Goal: Information Seeking & Learning: Find contact information

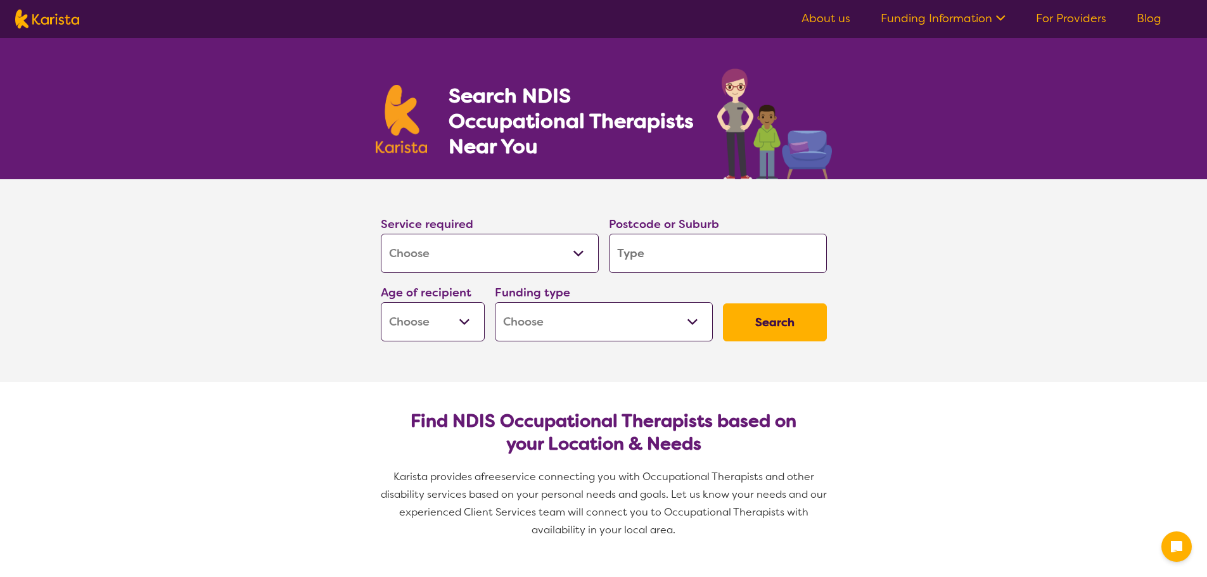
select select "[MEDICAL_DATA]"
click at [658, 261] on input "search" at bounding box center [718, 253] width 218 height 39
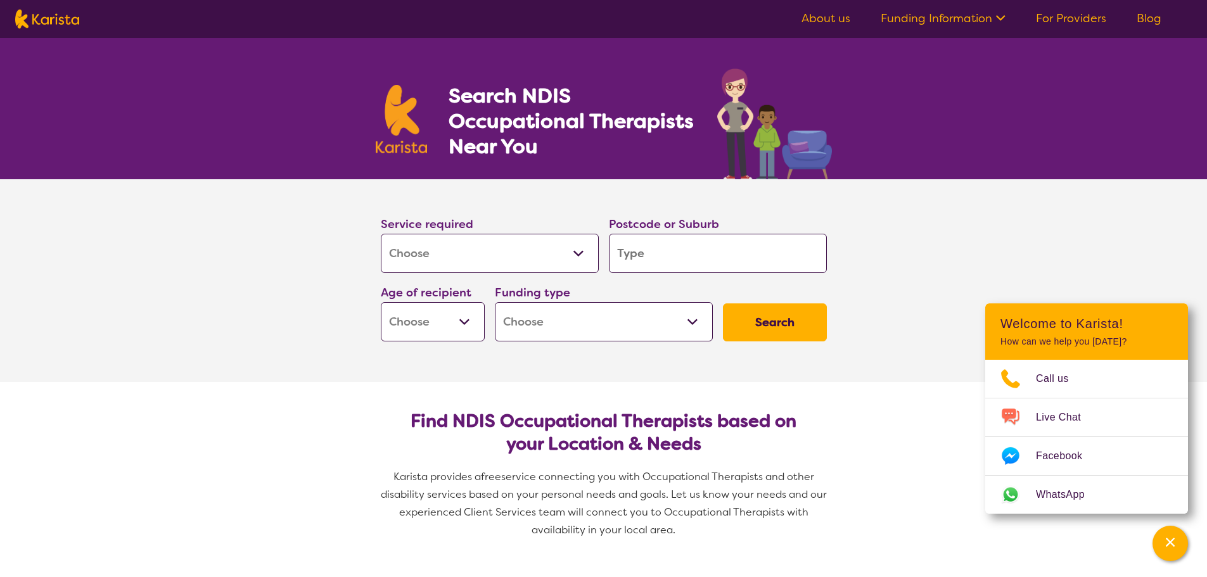
type input "5"
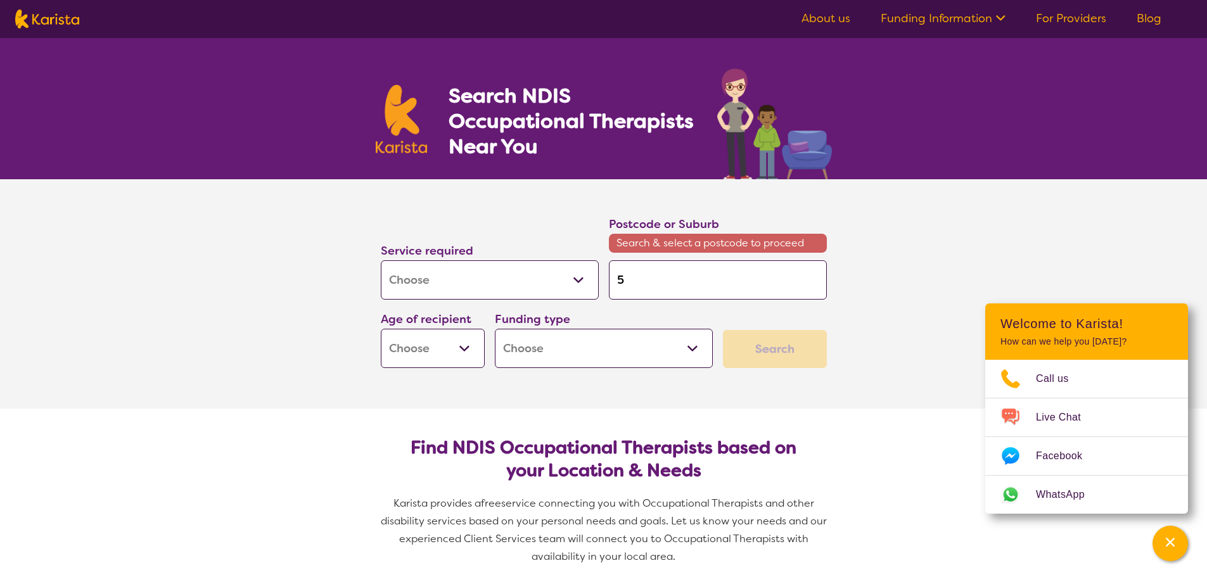
type input "52"
type input "525"
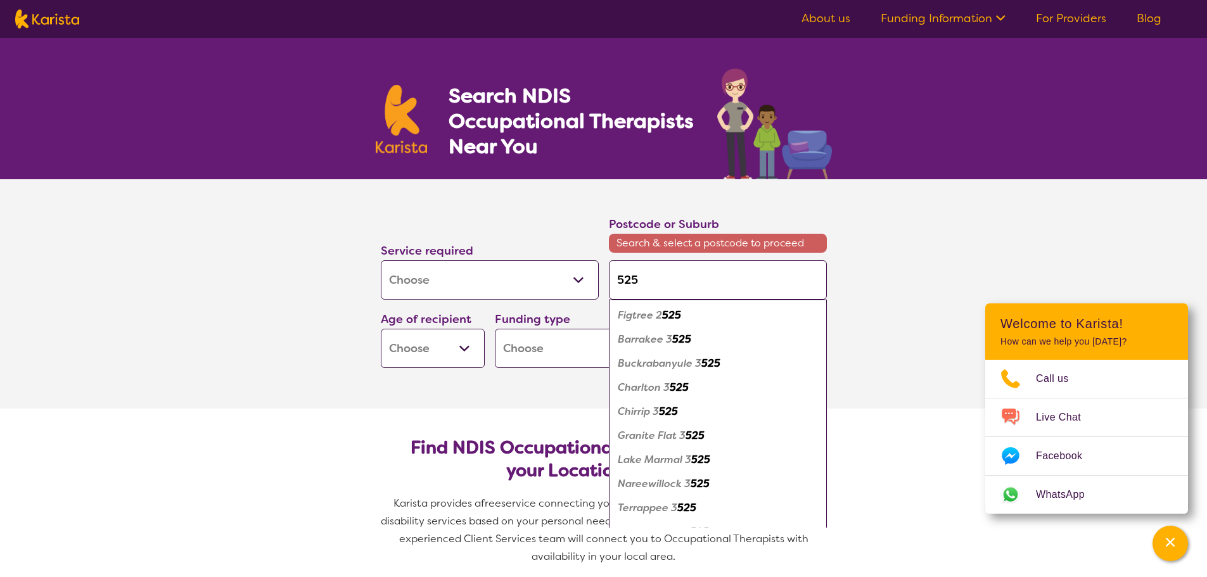
type input "5253"
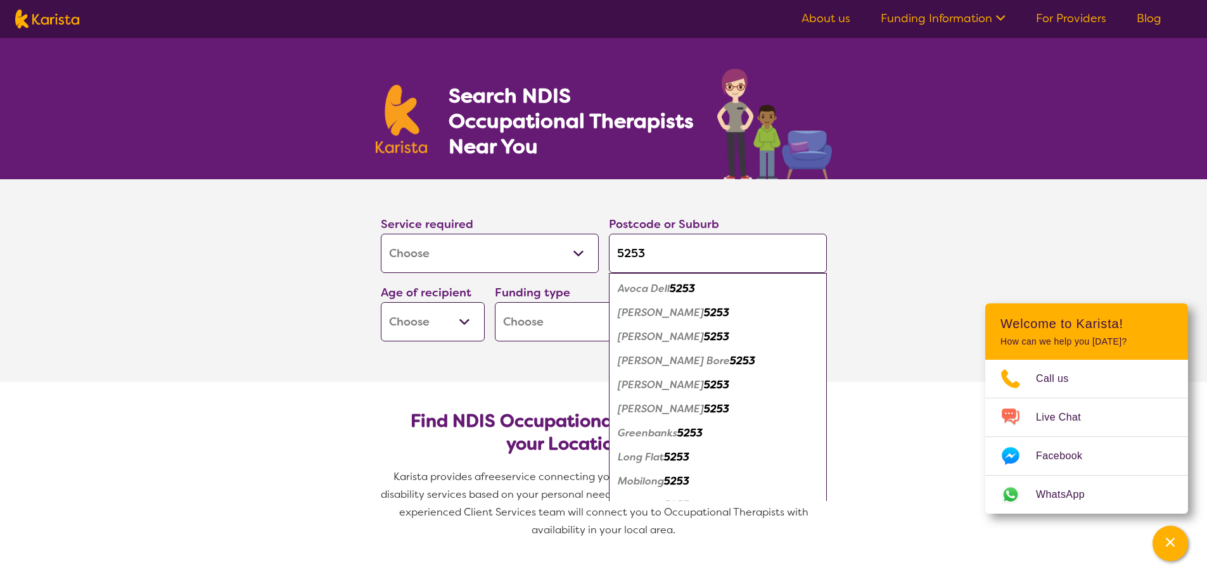
type input "5253"
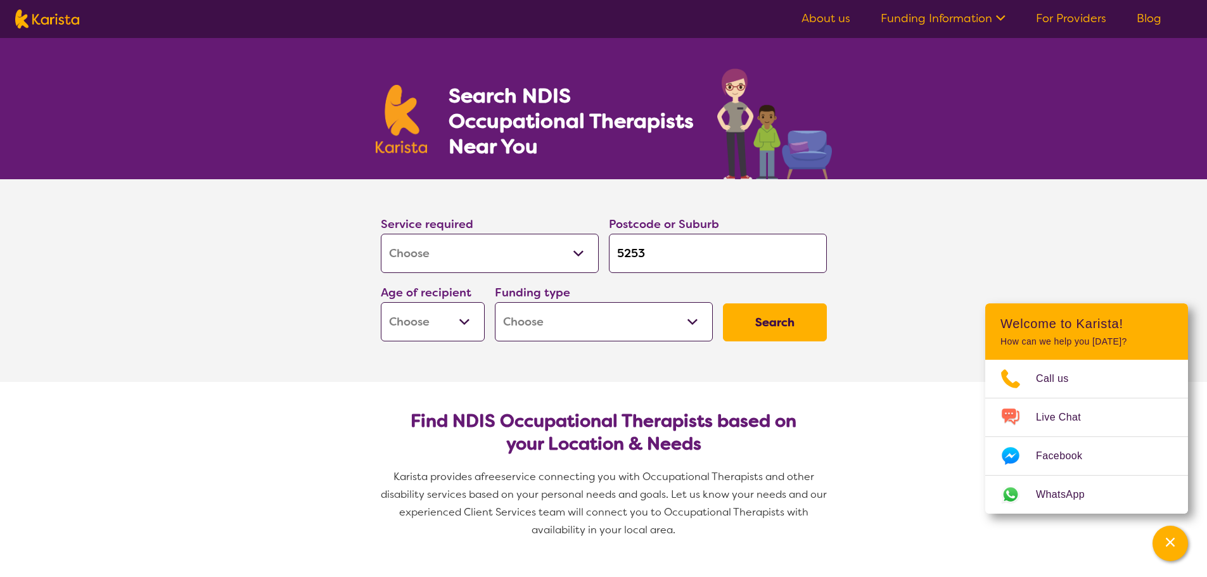
click at [987, 268] on section "Service required Allied Health Assistant Assessment ([MEDICAL_DATA] or [MEDICAL…" at bounding box center [603, 280] width 1207 height 203
click at [457, 319] on select "Early Childhood - 0 to 9 Child - 10 to 11 Adolescent - 12 to 17 Adult - 18 to 6…" at bounding box center [433, 321] width 104 height 39
select select "AD"
click at [381, 302] on select "Early Childhood - 0 to 9 Child - 10 to 11 Adolescent - 12 to 17 Adult - 18 to 6…" at bounding box center [433, 321] width 104 height 39
select select "AD"
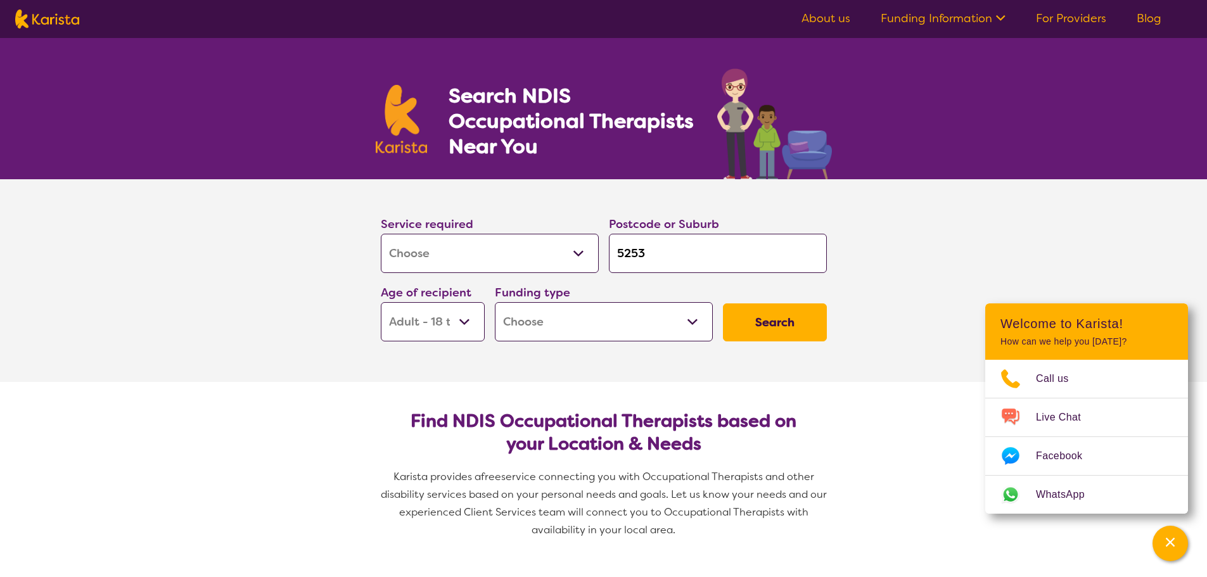
click at [582, 321] on select "Home Care Package (HCP) National Disability Insurance Scheme (NDIS) I don't know" at bounding box center [604, 321] width 218 height 39
select select "NDIS"
click at [495, 302] on select "Home Care Package (HCP) National Disability Insurance Scheme (NDIS) I don't know" at bounding box center [604, 321] width 218 height 39
select select "NDIS"
click at [797, 326] on button "Search" at bounding box center [775, 323] width 104 height 38
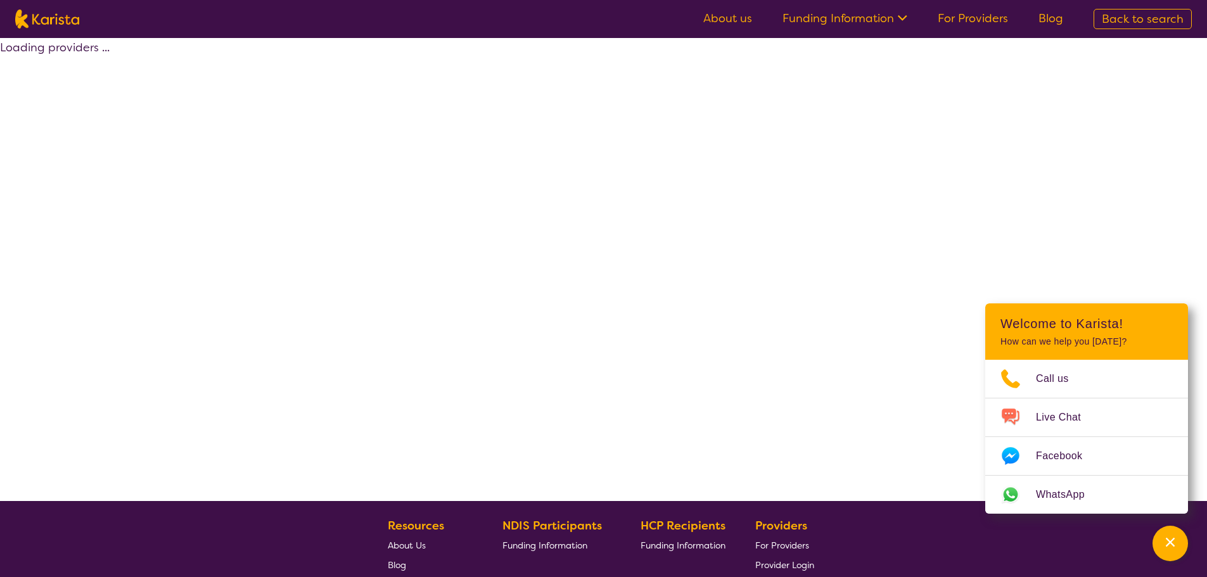
select select "by_score"
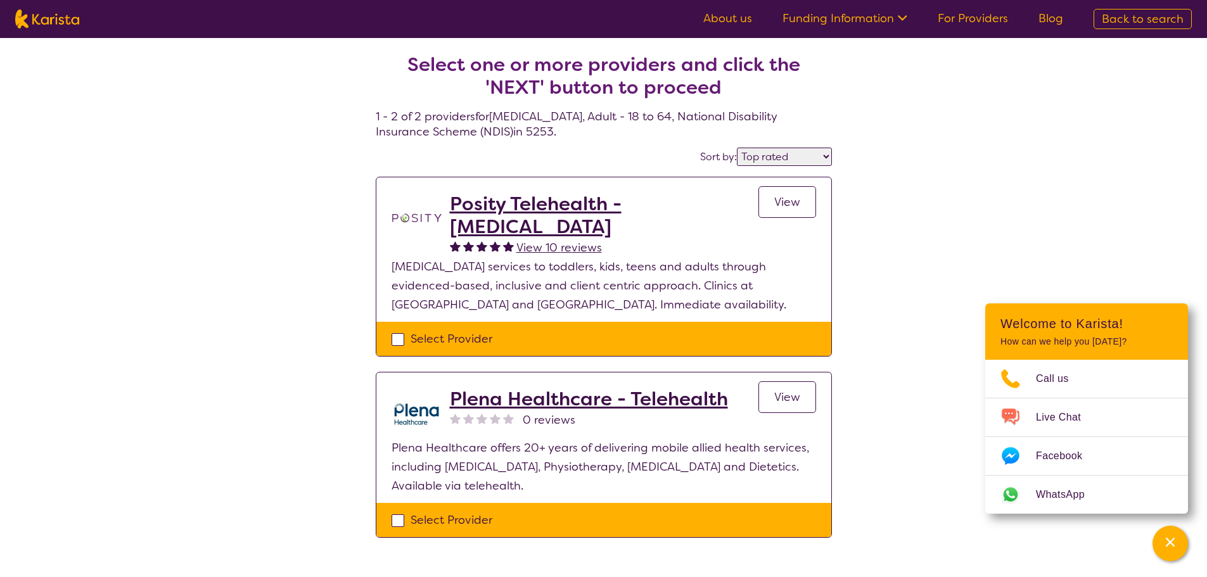
click at [791, 200] on span "View" at bounding box center [787, 202] width 26 height 15
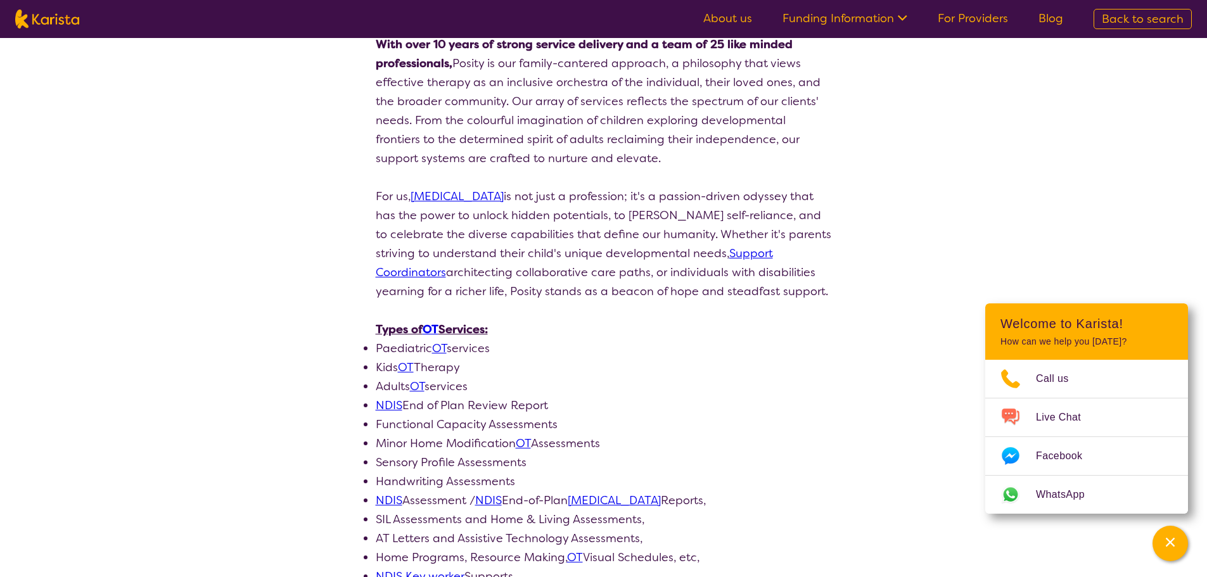
scroll to position [317, 0]
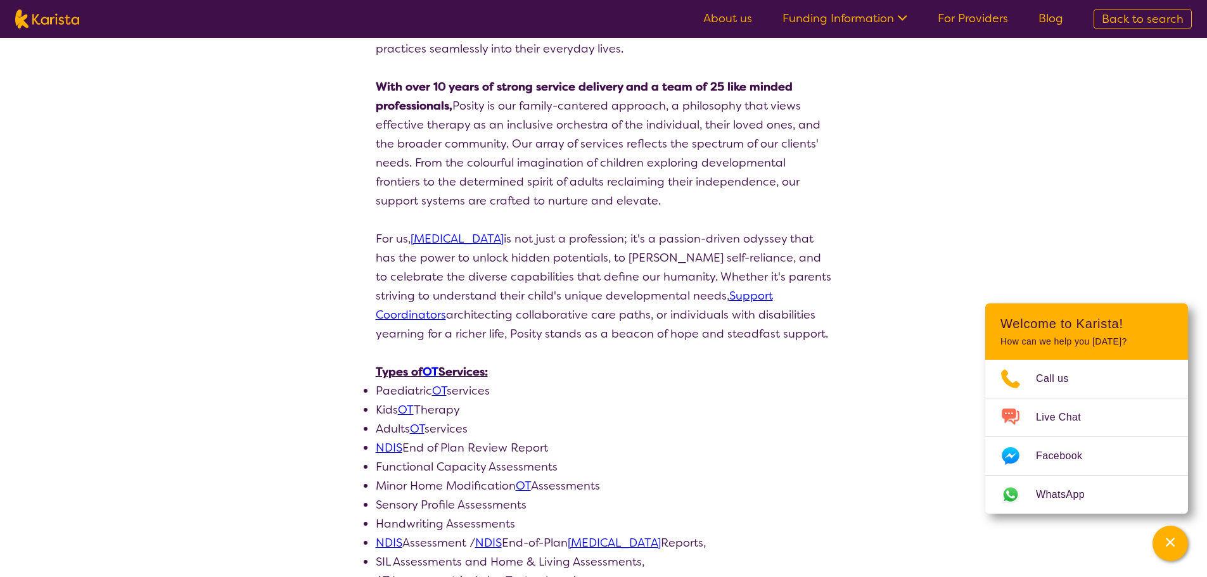
select select "by_score"
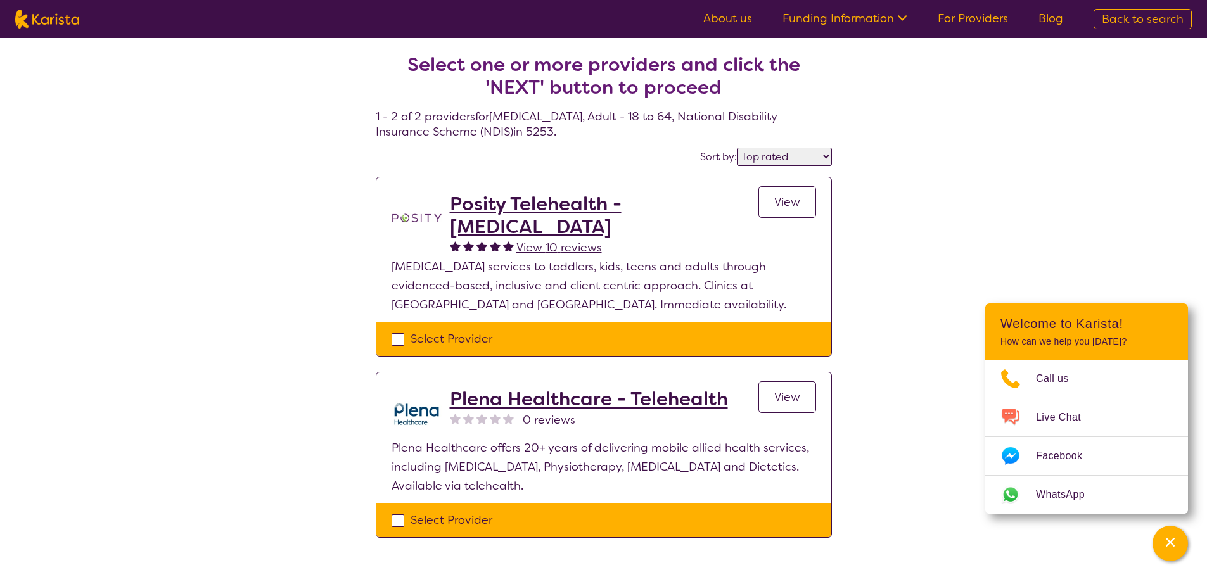
click at [793, 395] on span "View" at bounding box center [787, 397] width 26 height 15
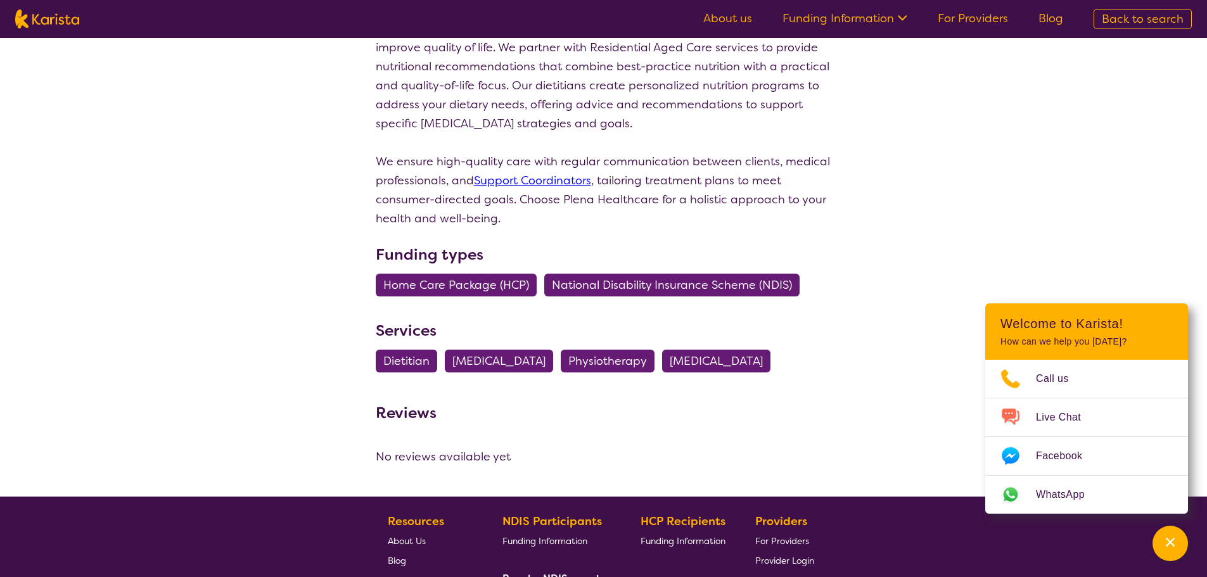
scroll to position [1204, 0]
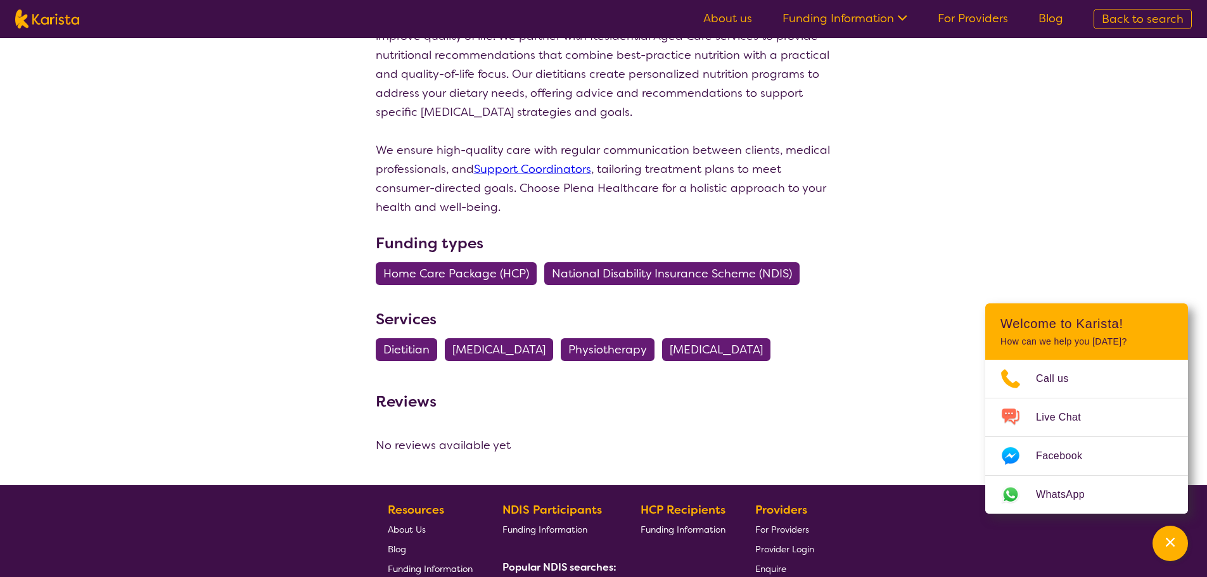
click at [539, 338] on span "[MEDICAL_DATA]" at bounding box center [498, 349] width 93 height 23
select select "[MEDICAL_DATA]"
select select "AD"
select select "NDIS"
select select "[MEDICAL_DATA]"
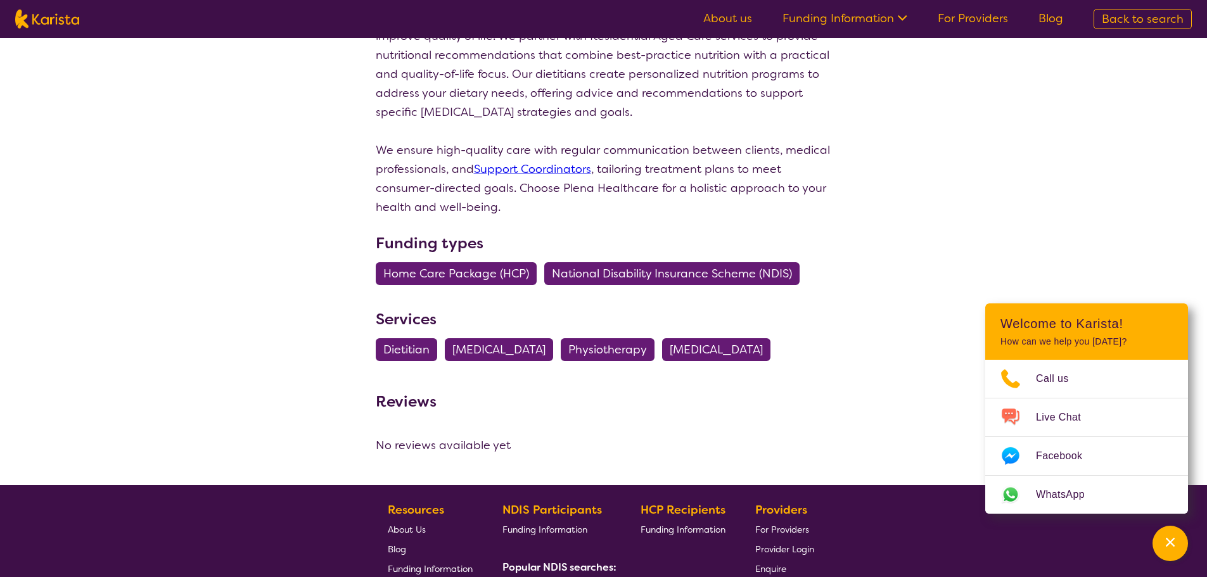
select select "AD"
select select "NDIS"
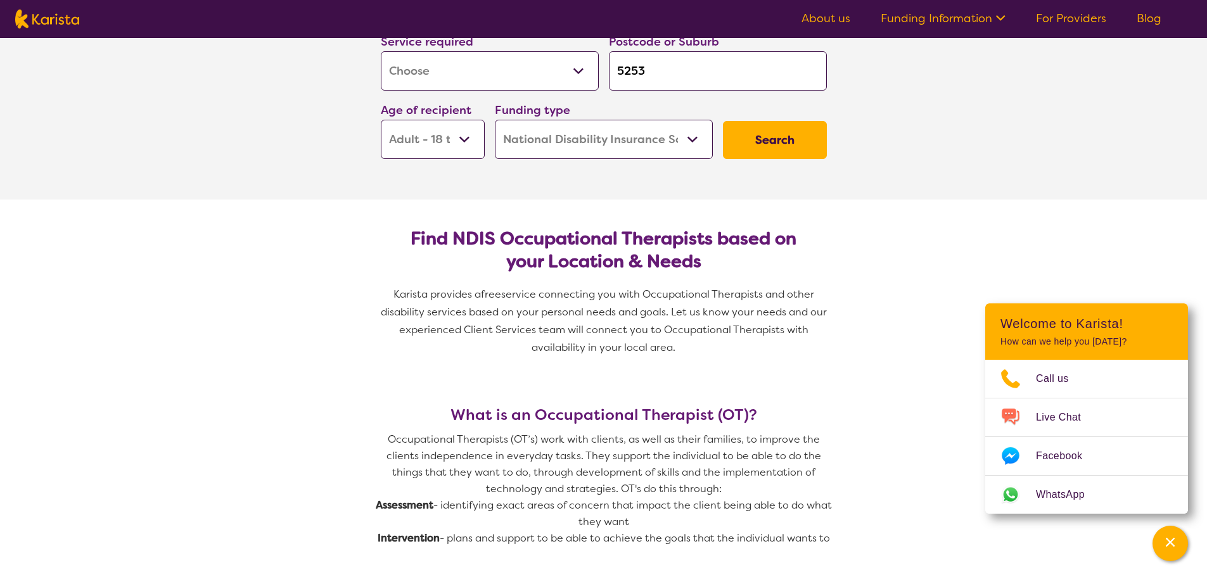
scroll to position [190, 0]
